Goal: Information Seeking & Learning: Find specific fact

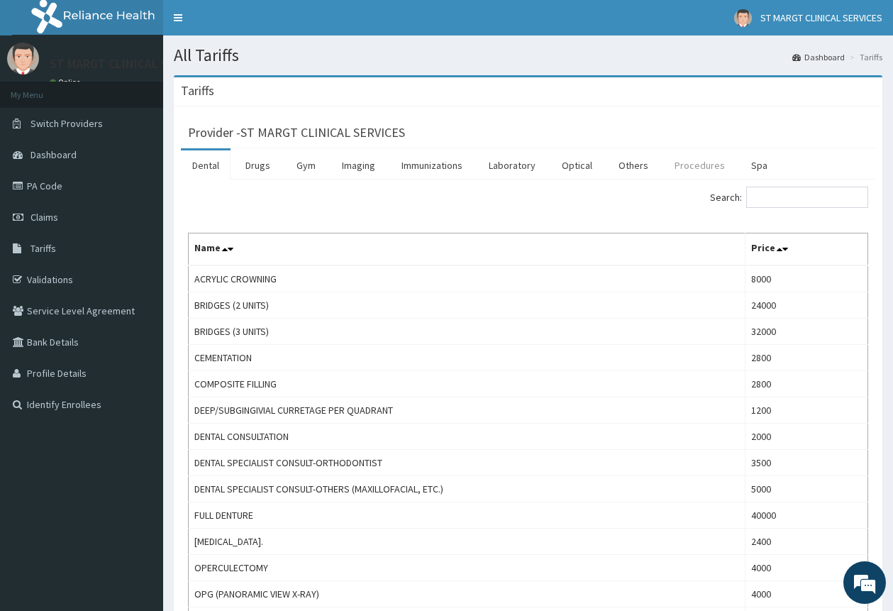
click at [676, 166] on link "Procedures" at bounding box center [699, 165] width 73 height 30
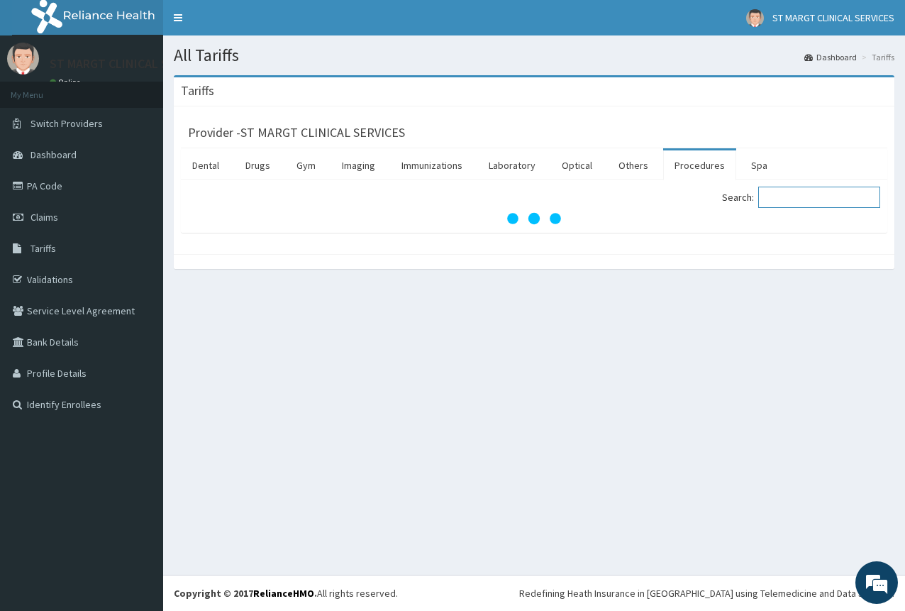
click at [810, 197] on input "Search:" at bounding box center [819, 197] width 122 height 21
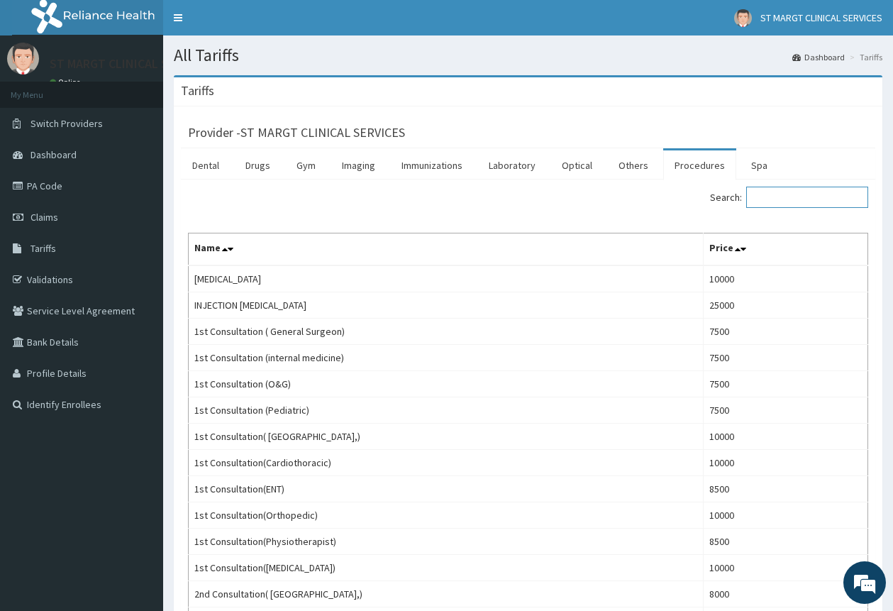
type input "P"
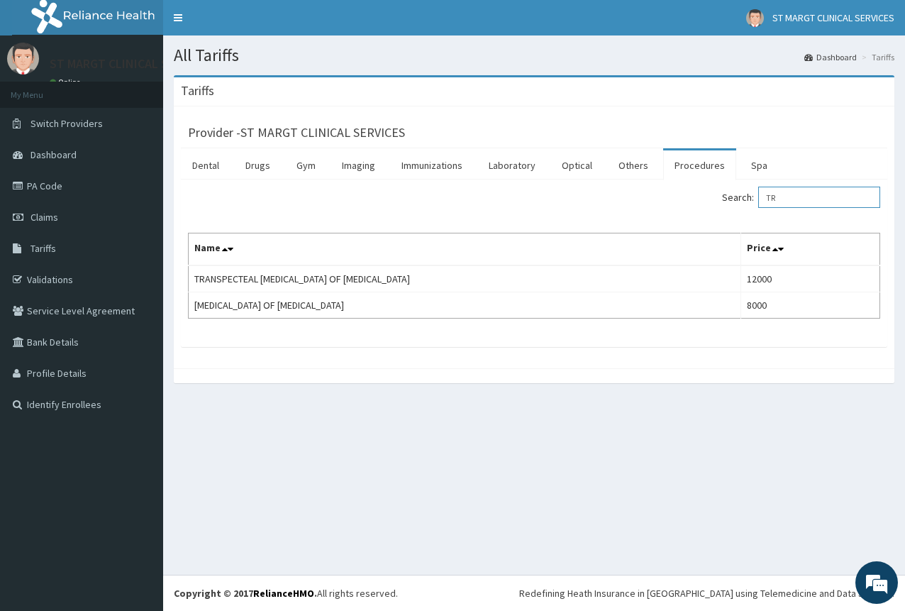
type input "T"
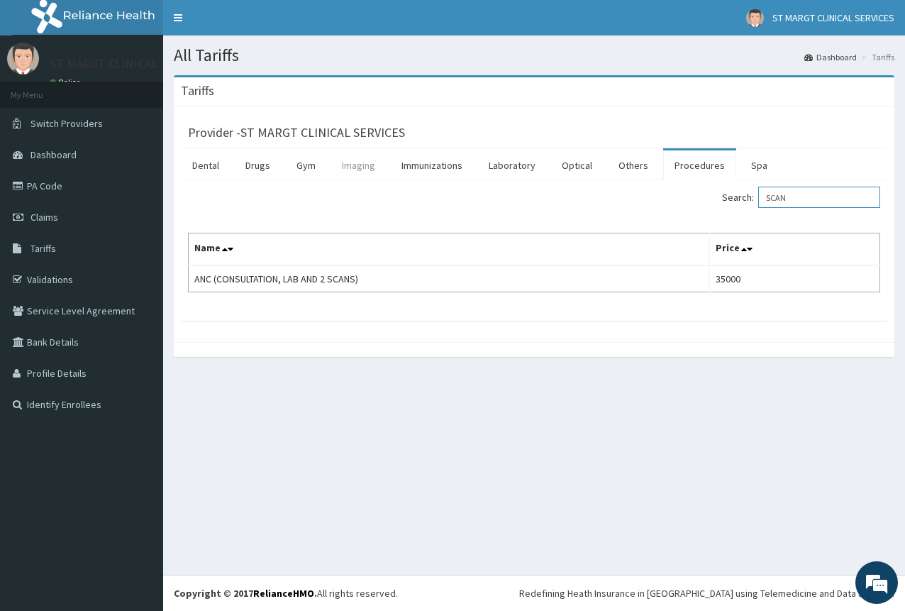
type input "SCAN"
click at [346, 167] on link "Imaging" at bounding box center [359, 165] width 56 height 30
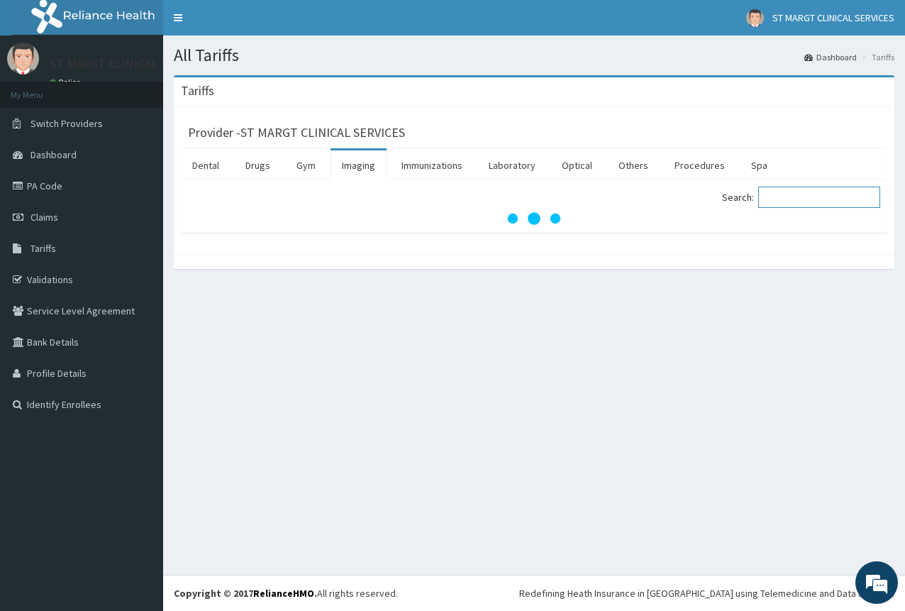
click at [833, 201] on input "Search:" at bounding box center [819, 197] width 122 height 21
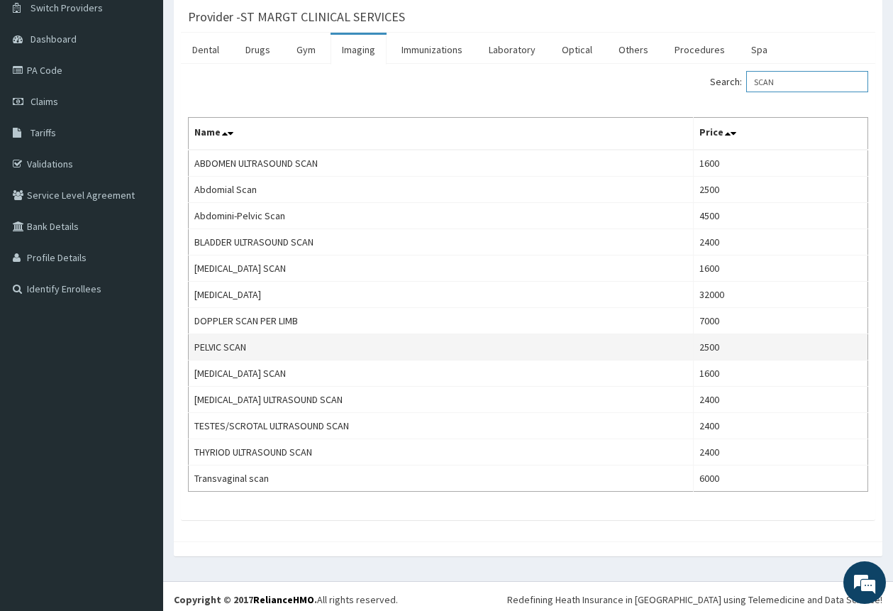
scroll to position [122, 0]
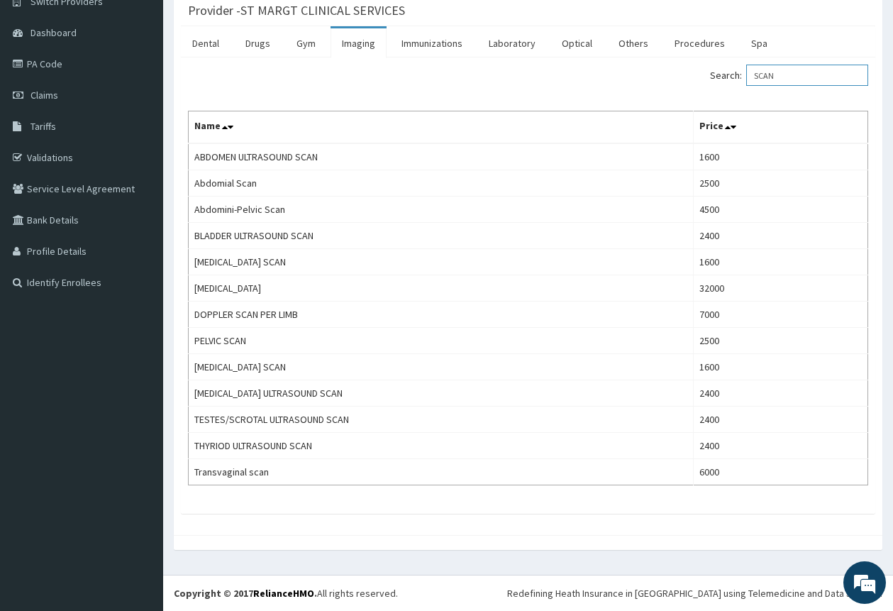
type input "SCAN"
